Goal: Task Accomplishment & Management: Use online tool/utility

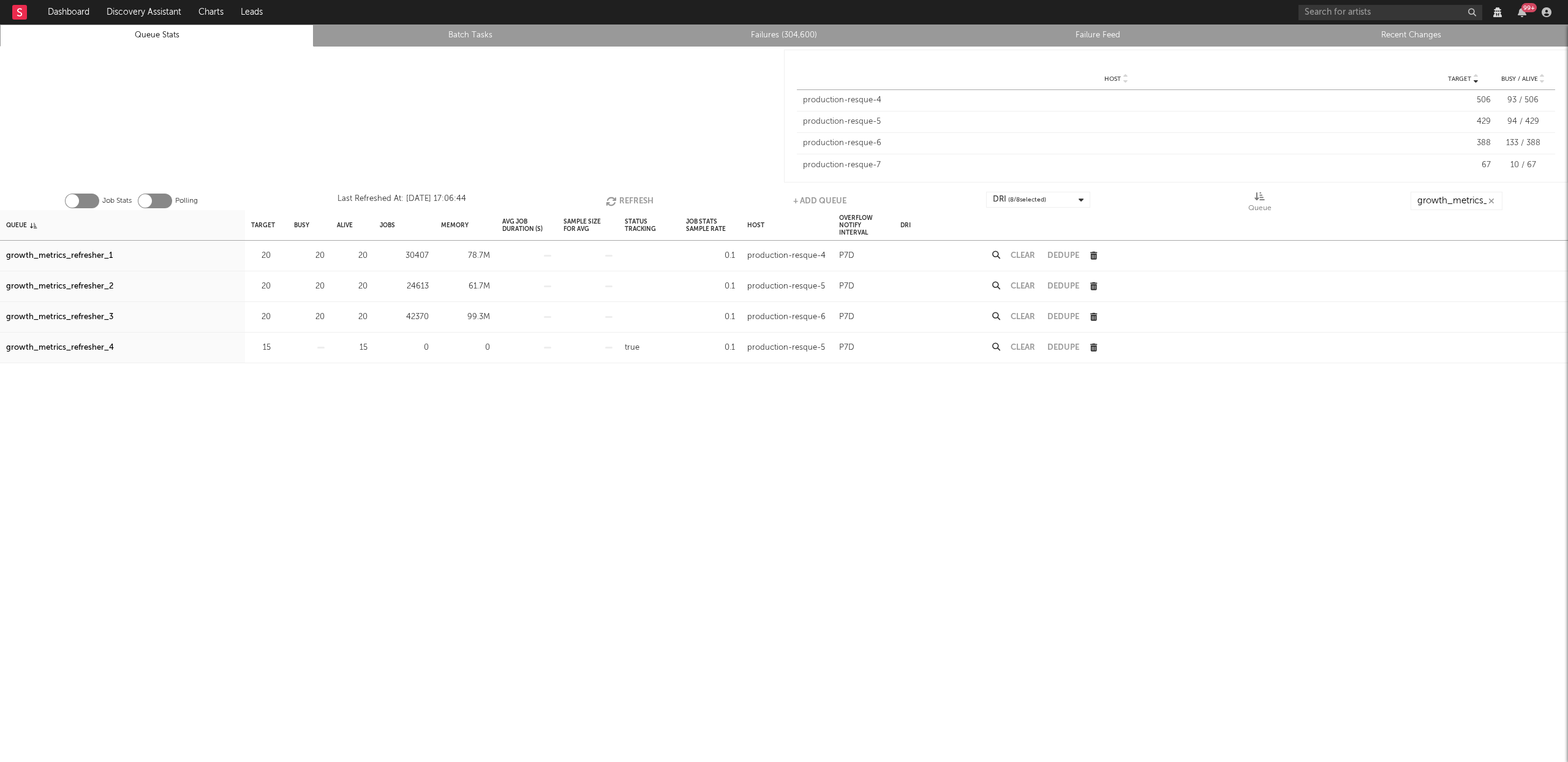
click at [81, 256] on div "growth_metrics_refresher_1" at bounding box center [59, 256] width 107 height 15
click at [85, 285] on div "growth_metrics_refresher_2" at bounding box center [59, 287] width 107 height 15
click at [85, 316] on div "growth_metrics_refresher_3" at bounding box center [59, 317] width 107 height 15
click at [627, 200] on button "Refresh" at bounding box center [630, 200] width 48 height 18
click at [86, 252] on div "growth_metrics_refresher_1" at bounding box center [59, 256] width 107 height 15
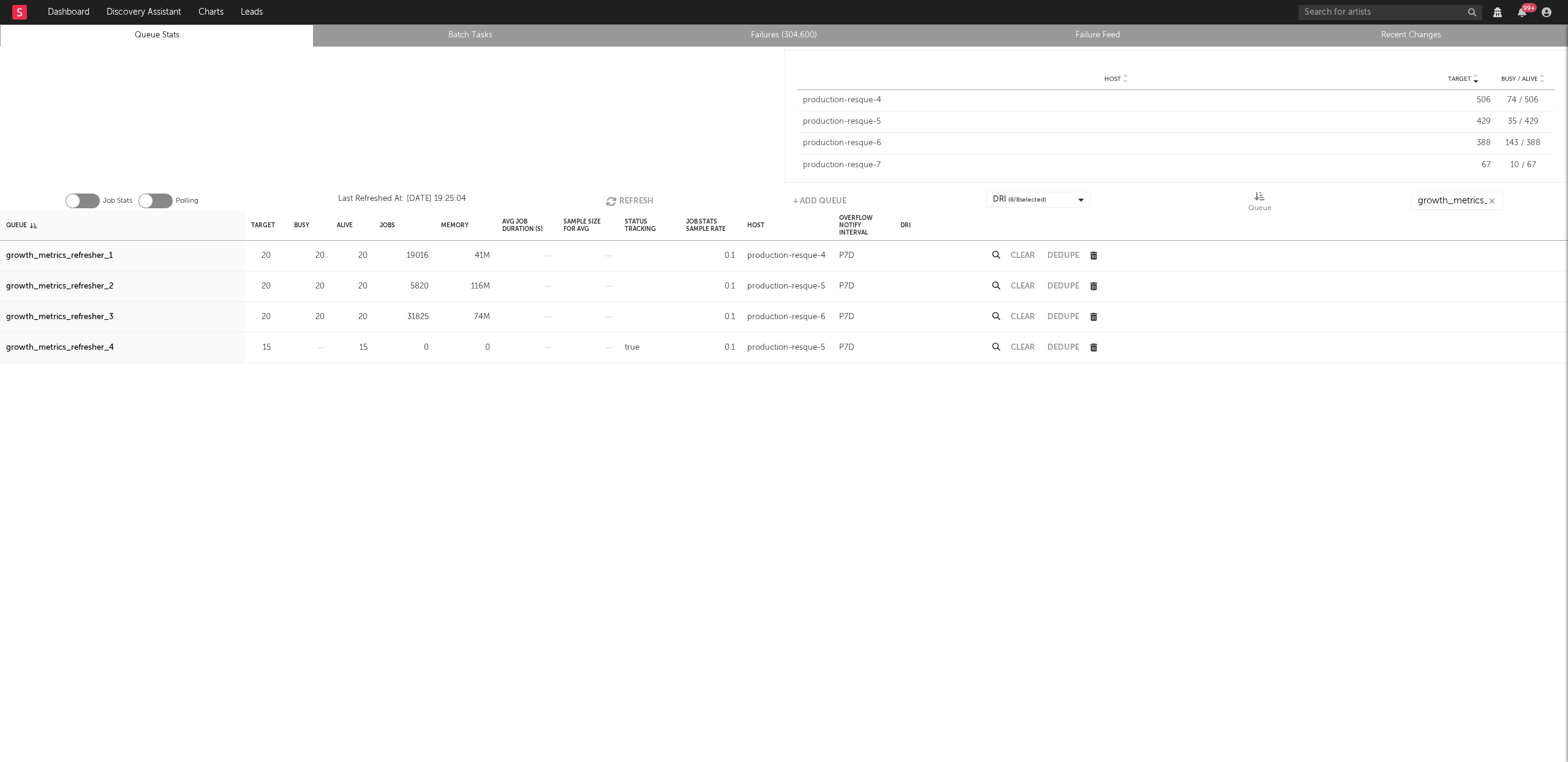
drag, startPoint x: 99, startPoint y: 257, endPoint x: 102, endPoint y: 268, distance: 11.4
click at [99, 257] on div "growth_metrics_refresher_1" at bounding box center [59, 256] width 107 height 15
click at [99, 287] on div "growth_metrics_refresher_2" at bounding box center [59, 287] width 107 height 15
click at [95, 320] on div "growth_metrics_refresher_3" at bounding box center [59, 317] width 107 height 15
click at [776, 39] on link "Failures (304,600)" at bounding box center [784, 36] width 300 height 15
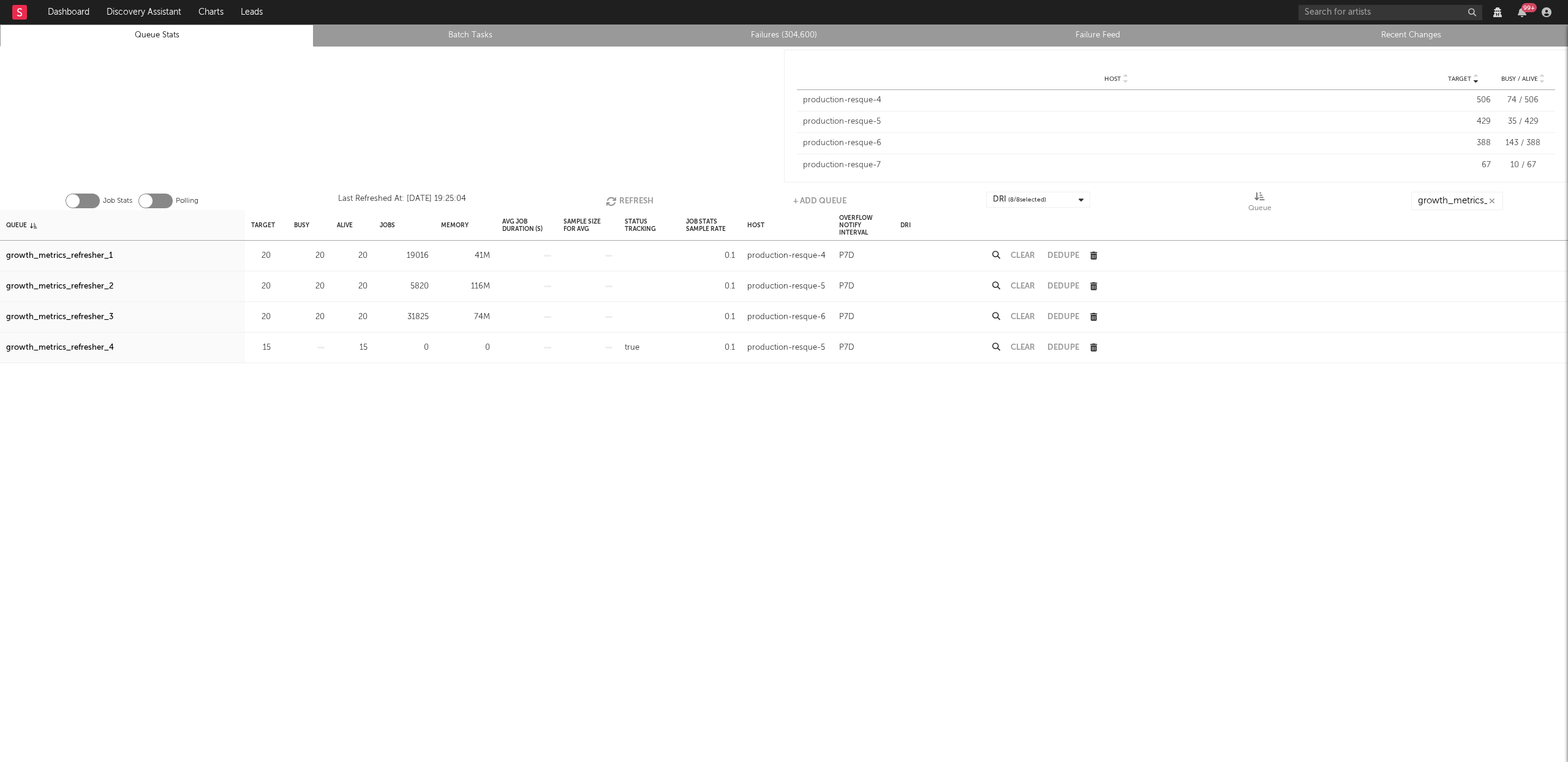
click at [614, 196] on icon "button" at bounding box center [612, 201] width 13 height 11
click at [613, 196] on icon "button" at bounding box center [612, 201] width 13 height 11
click at [613, 196] on icon "button" at bounding box center [612, 201] width 13 height 11
click at [620, 198] on button "Refresh" at bounding box center [630, 200] width 48 height 18
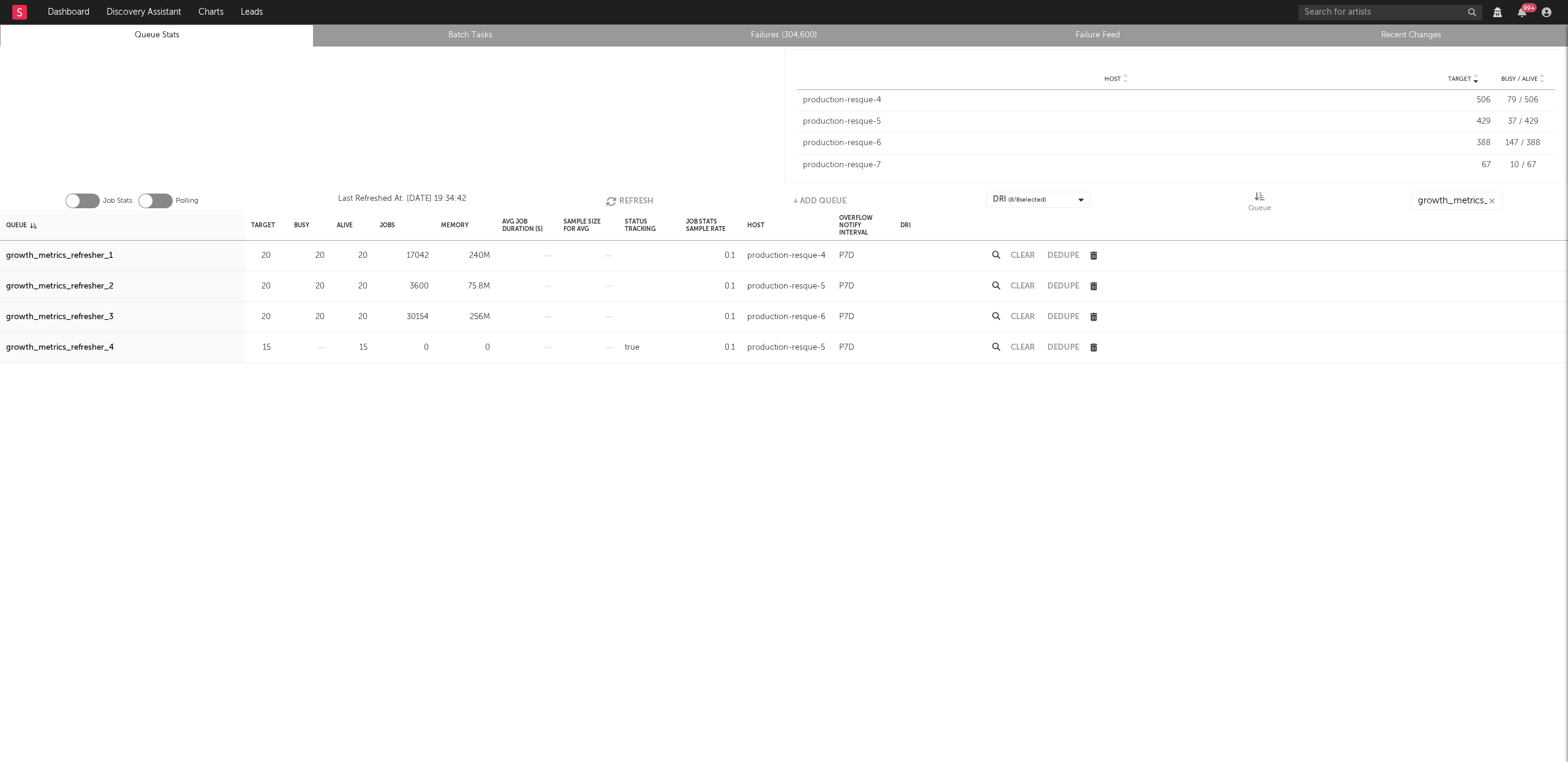
click at [620, 198] on button "Refresh" at bounding box center [630, 200] width 48 height 18
click at [628, 191] on div "Job Stats Polling Last Refreshed At: [DATE] 19:34:45 Refresh + Add Queue DRI ( …" at bounding box center [784, 198] width 1568 height 25
click at [626, 198] on button "Refresh" at bounding box center [630, 200] width 48 height 18
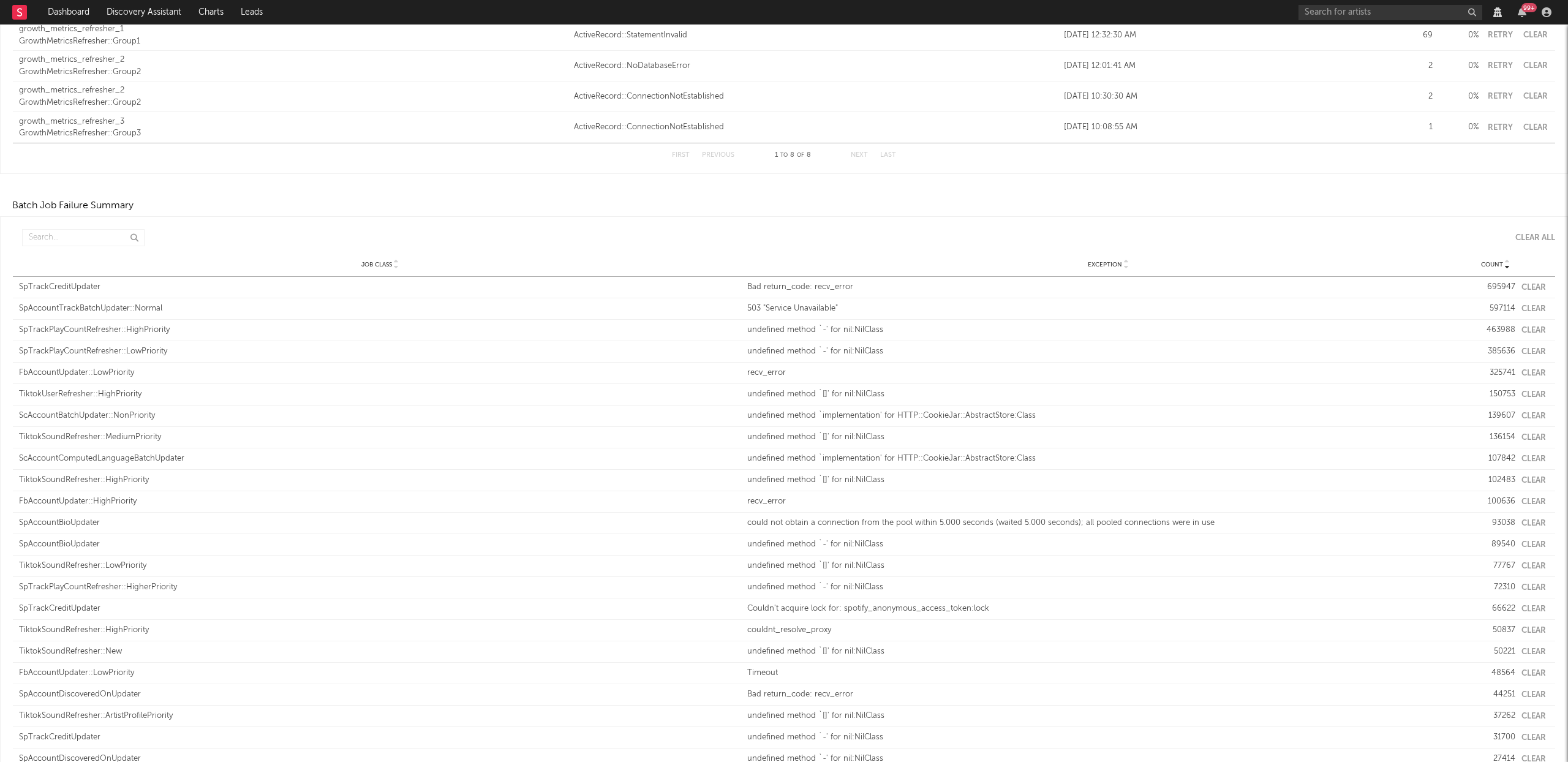
scroll to position [323, 0]
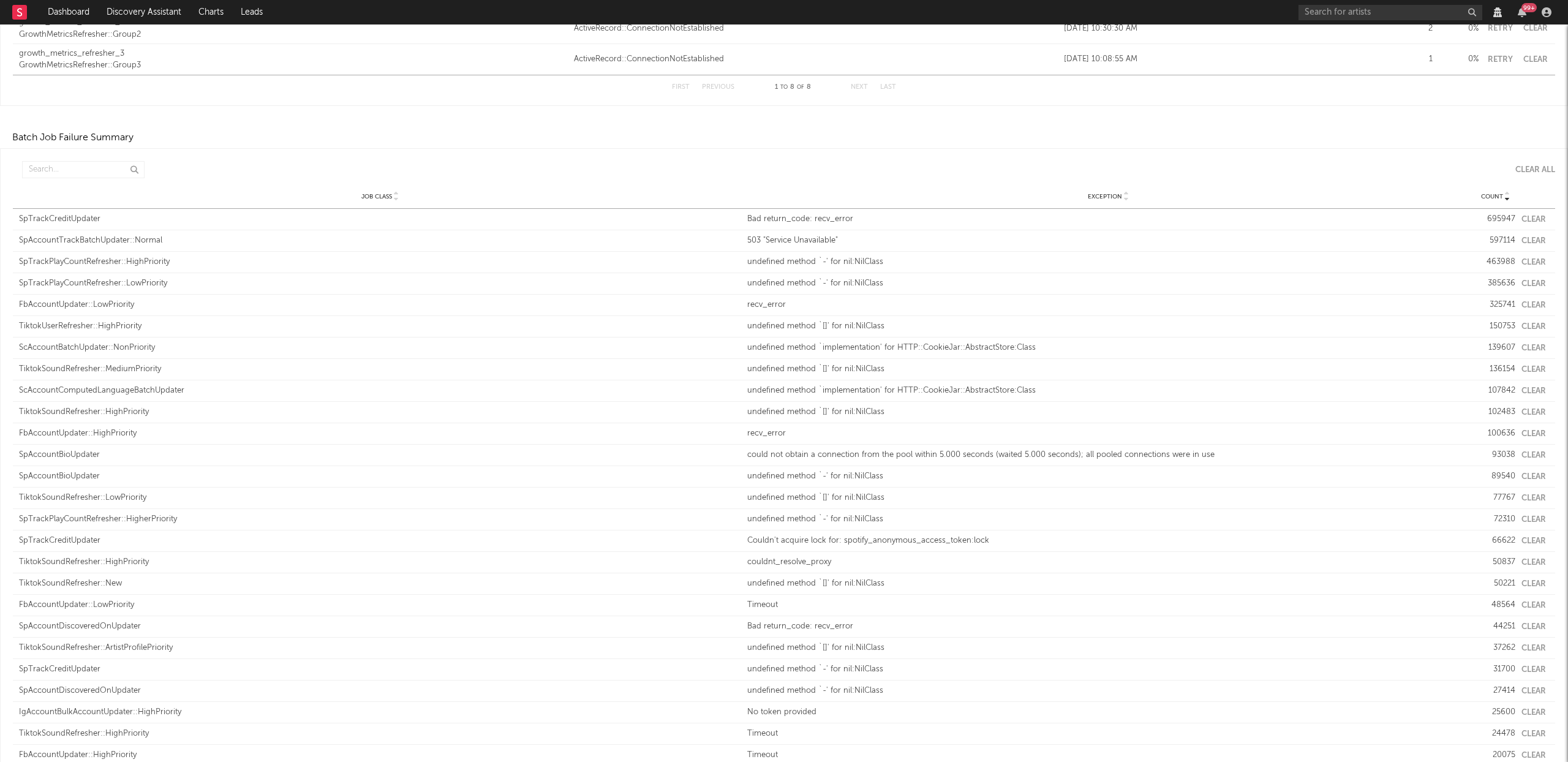
click at [1531, 220] on button "Clear" at bounding box center [1534, 219] width 25 height 8
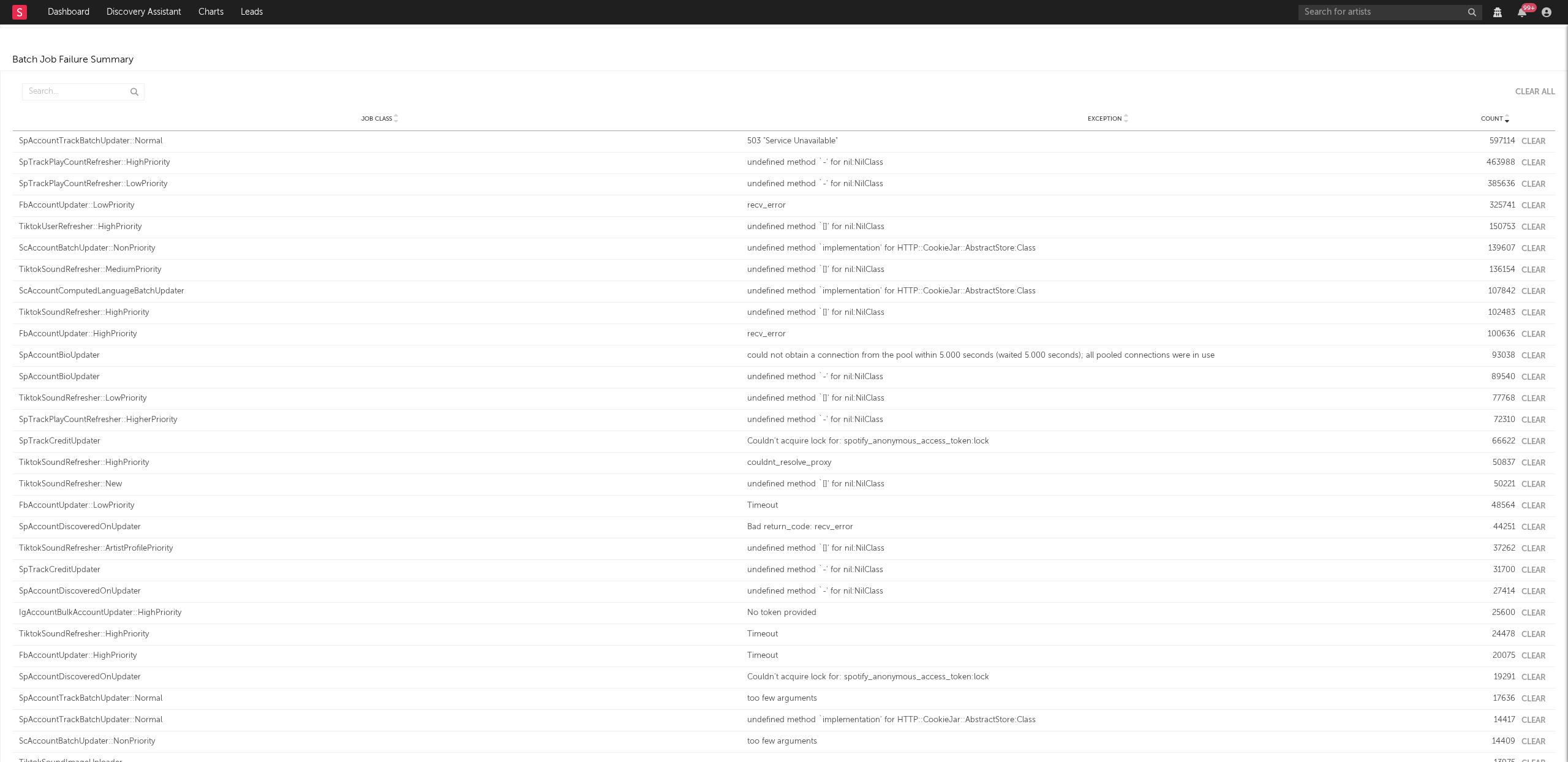
scroll to position [333, 0]
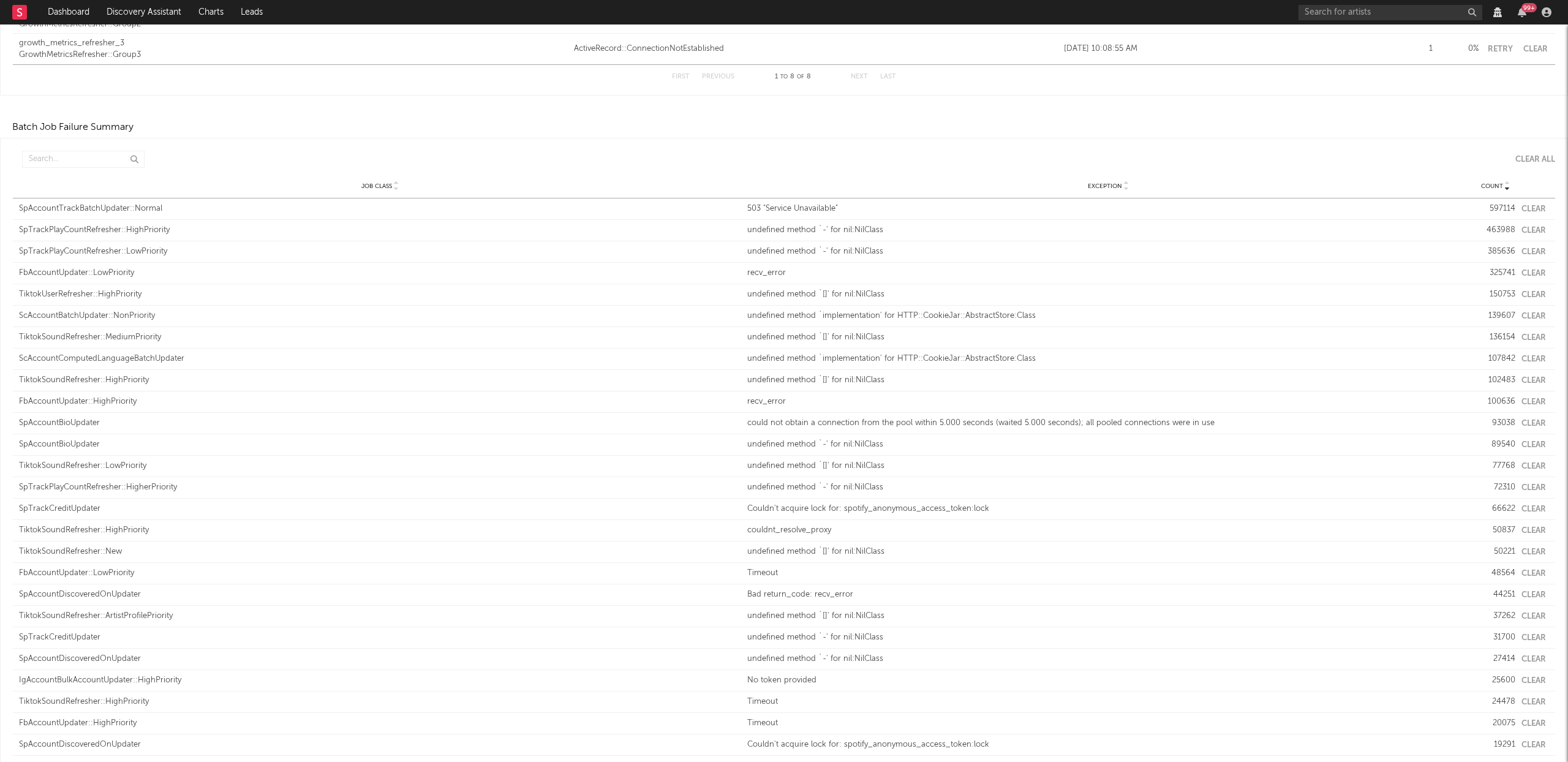
click at [1530, 205] on button "Clear" at bounding box center [1534, 210] width 25 height 8
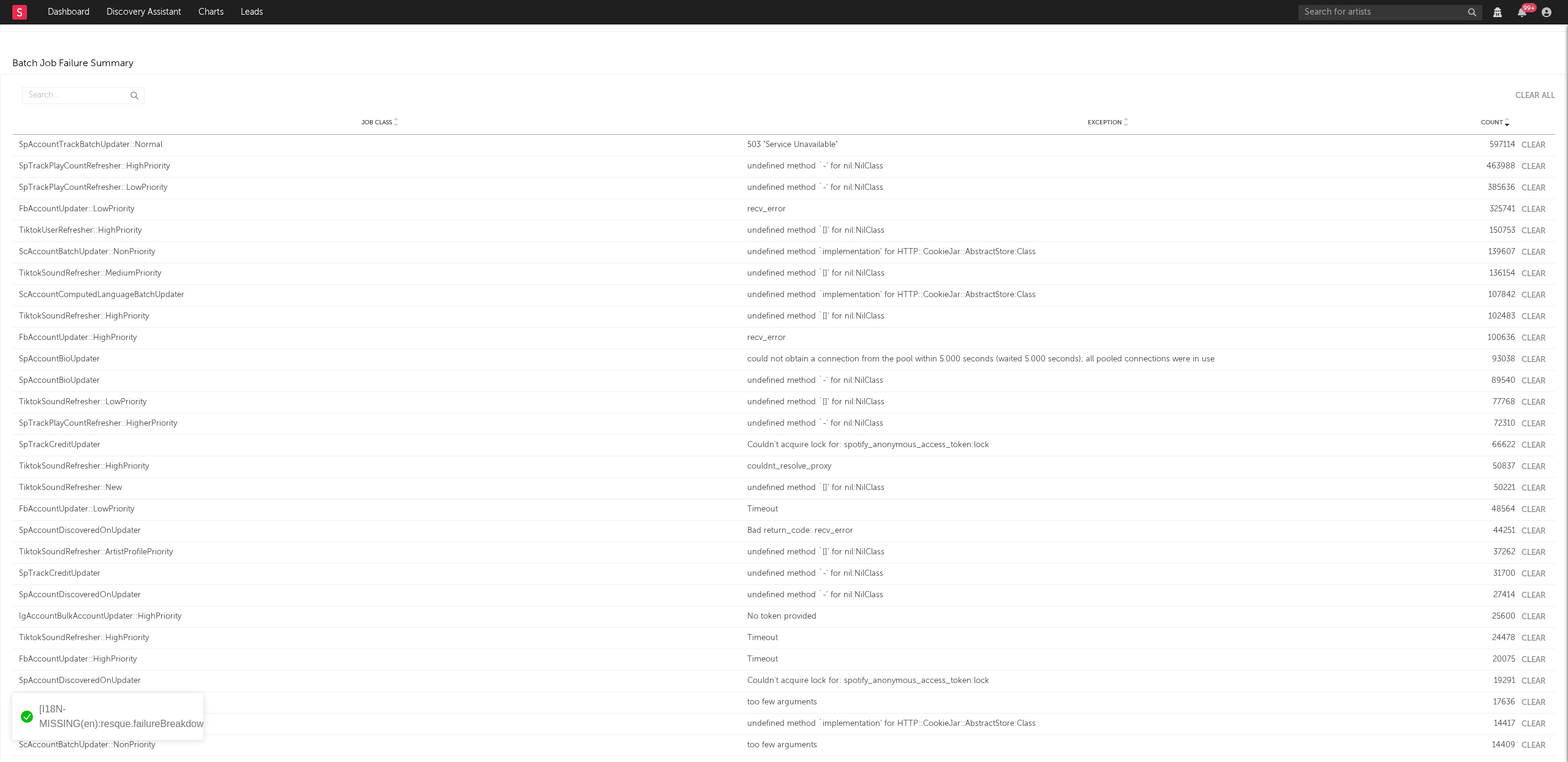
scroll to position [329, 0]
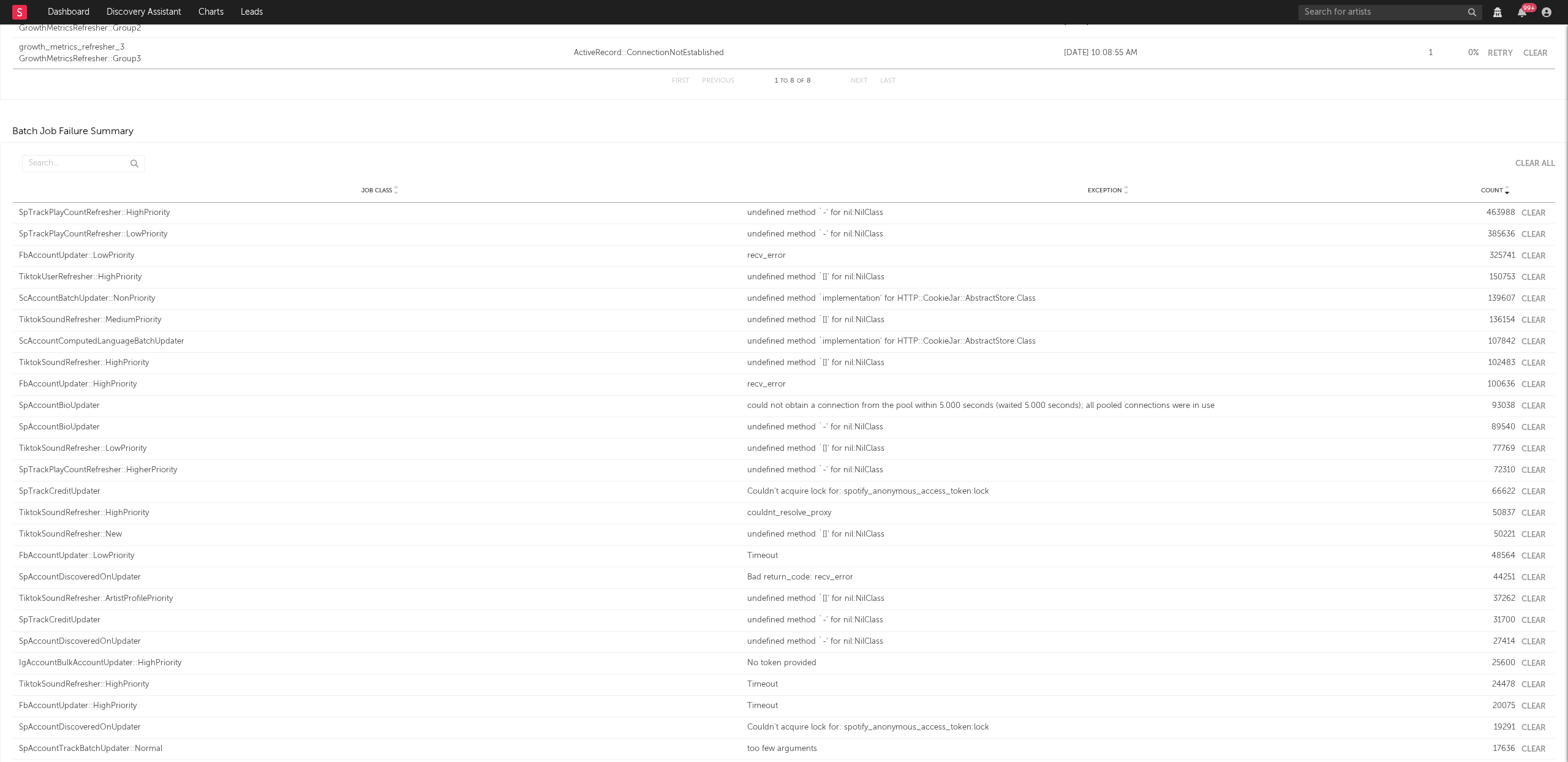
click at [1531, 208] on div "Job Class SpTrackPlayCountRefresher::HighPriority Exception undefined method `-…" at bounding box center [784, 213] width 1542 height 21
click at [1530, 210] on button "Clear" at bounding box center [1534, 214] width 25 height 8
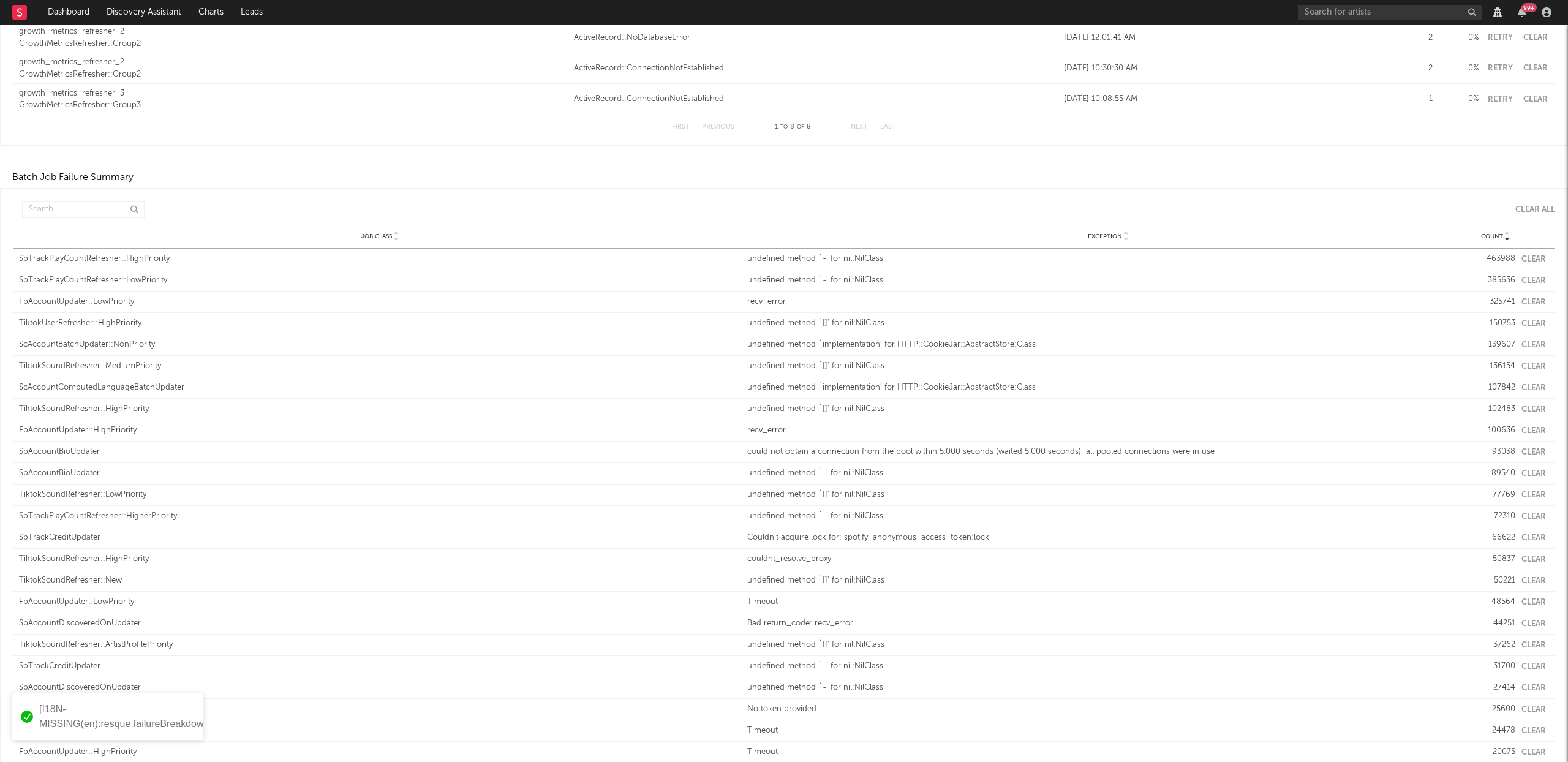
scroll to position [0, 0]
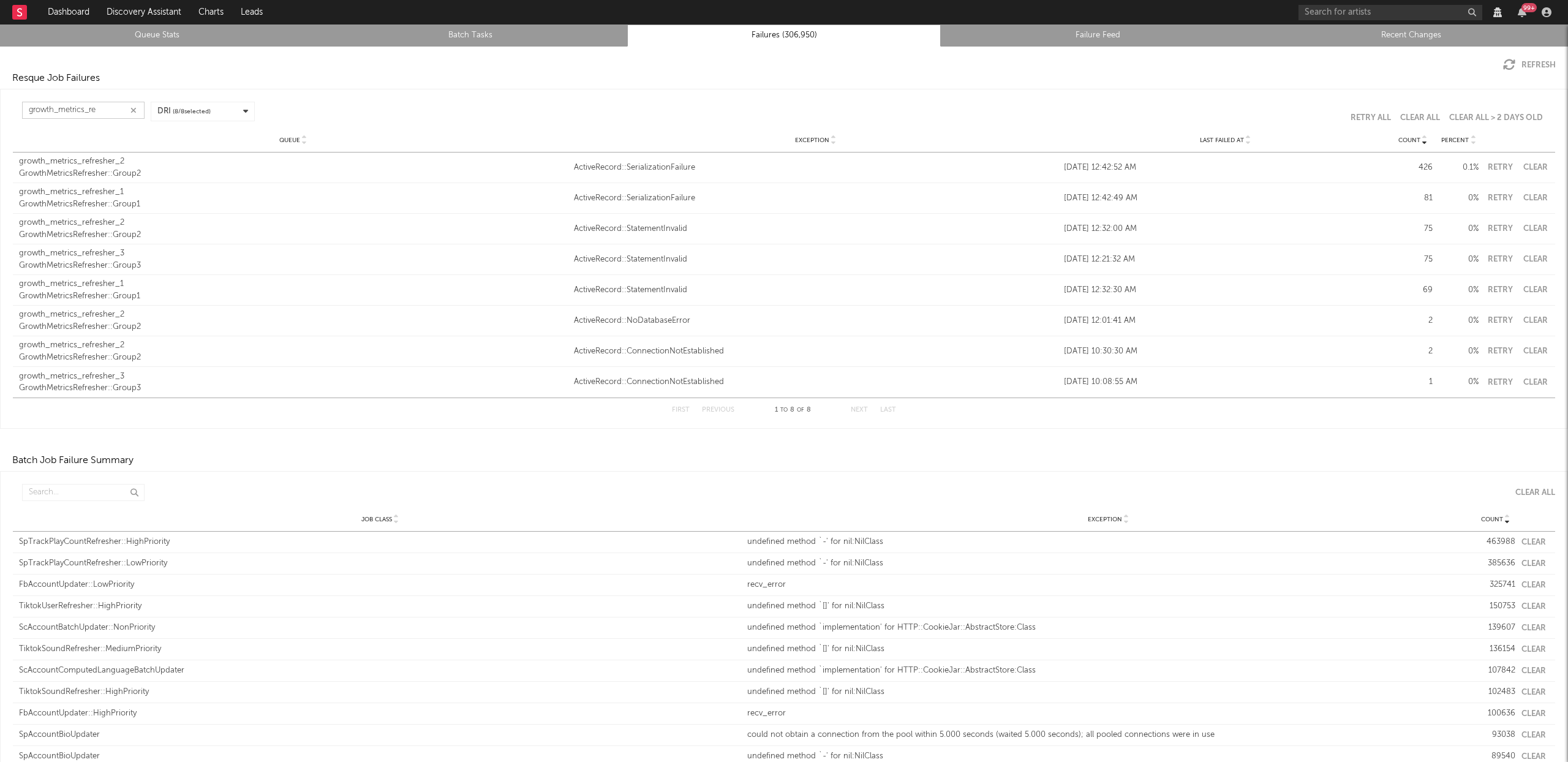
click at [117, 116] on input "growth_metrics_re" at bounding box center [84, 110] width 123 height 17
